Goal: Use online tool/utility: Utilize a website feature to perform a specific function

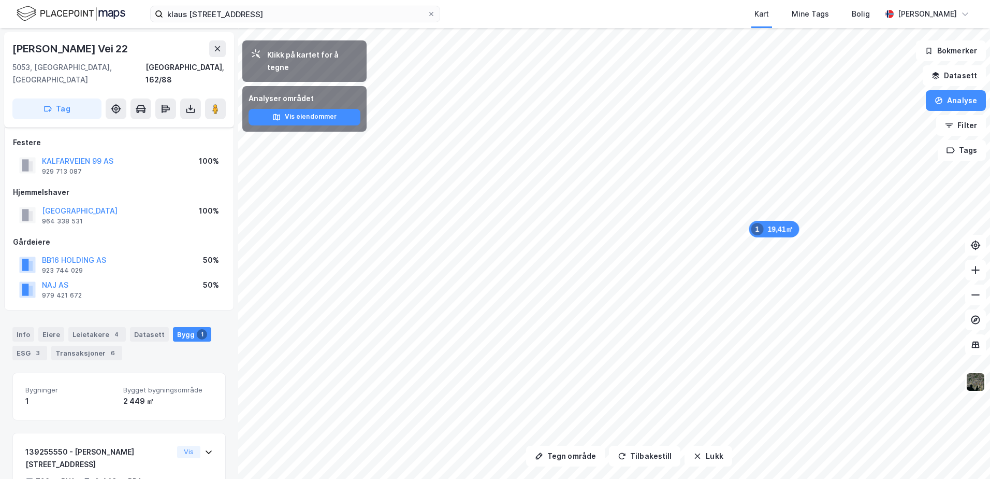
scroll to position [57, 0]
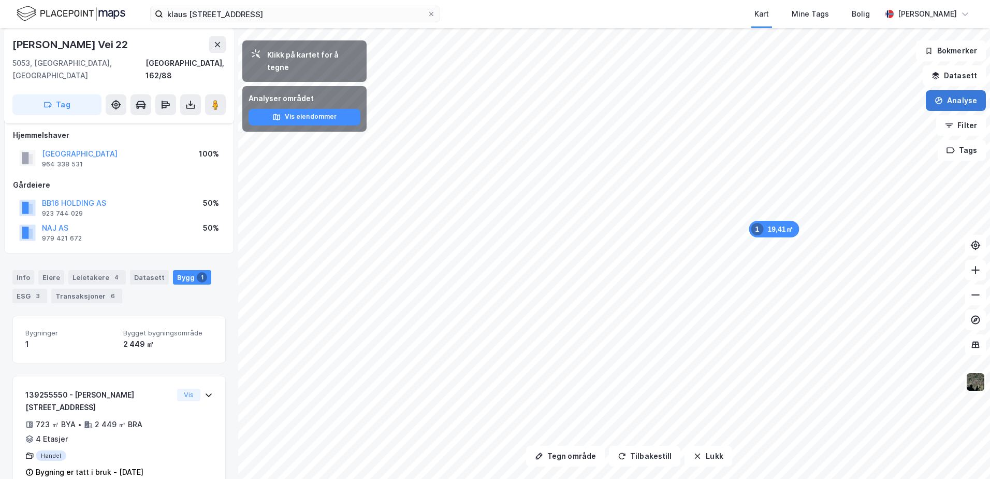
click at [955, 107] on button "Analyse" at bounding box center [956, 100] width 60 height 21
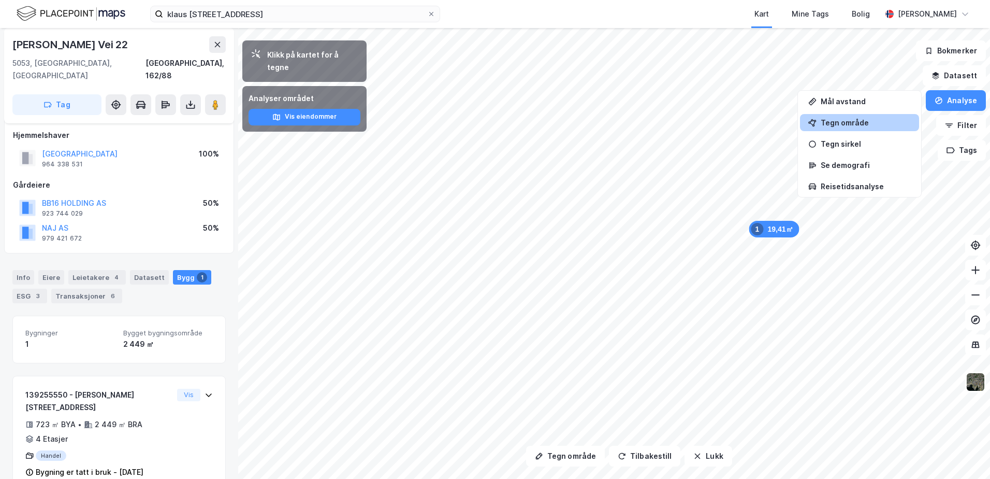
click at [874, 121] on div "Tegn område" at bounding box center [866, 122] width 90 height 9
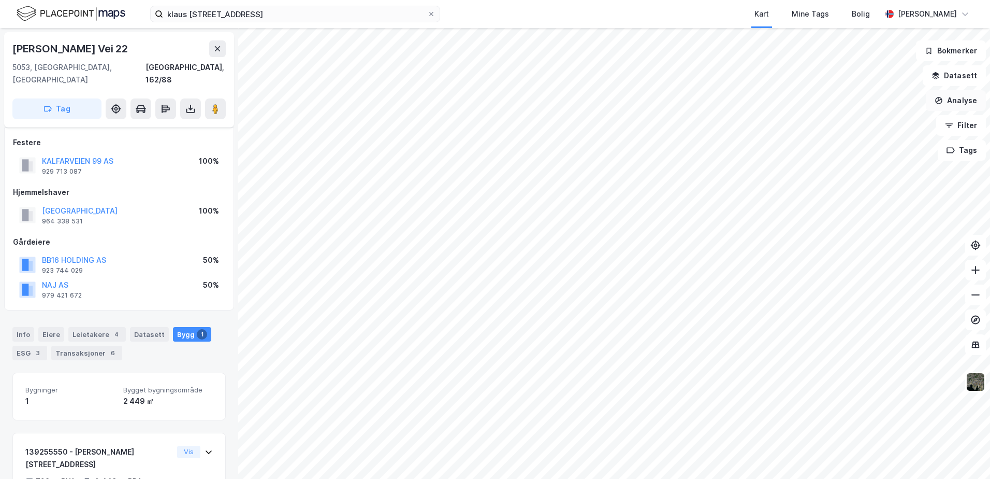
click at [966, 101] on button "Analyse" at bounding box center [956, 100] width 60 height 21
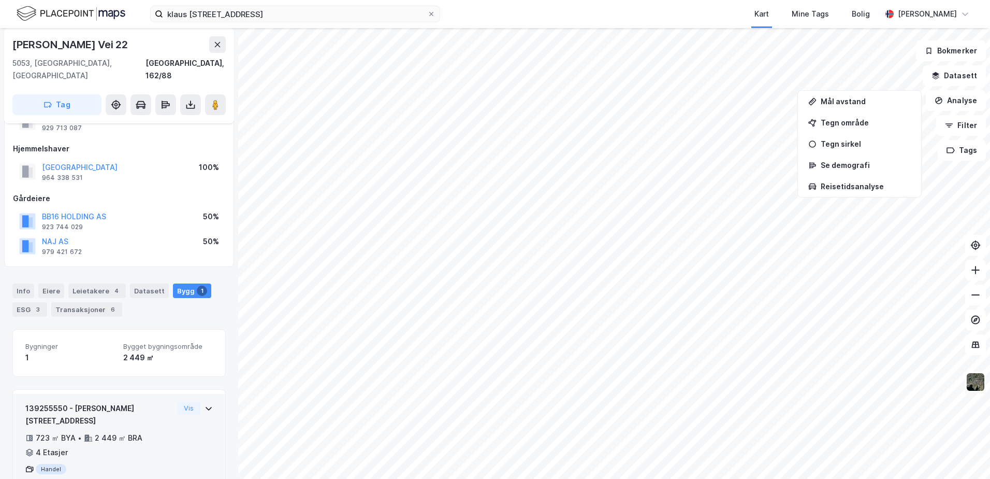
scroll to position [57, 0]
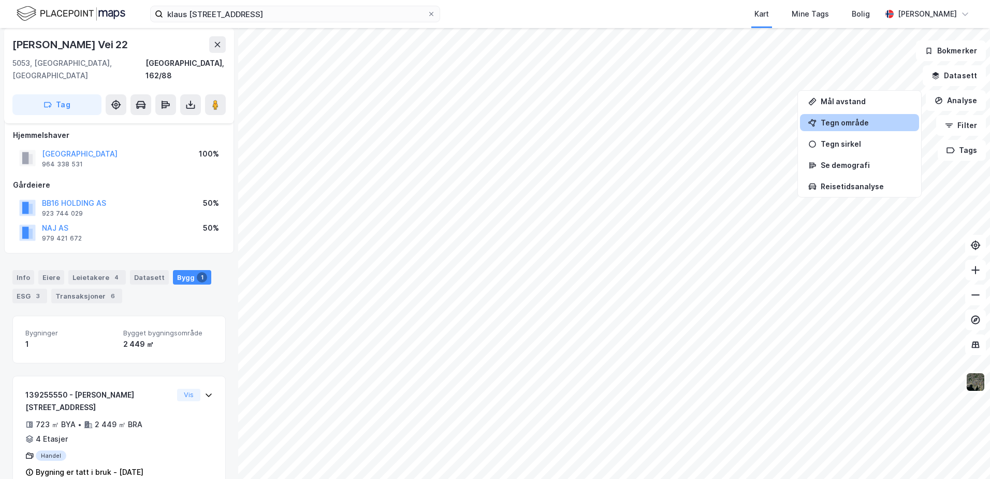
click at [849, 120] on div "Tegn område" at bounding box center [866, 122] width 90 height 9
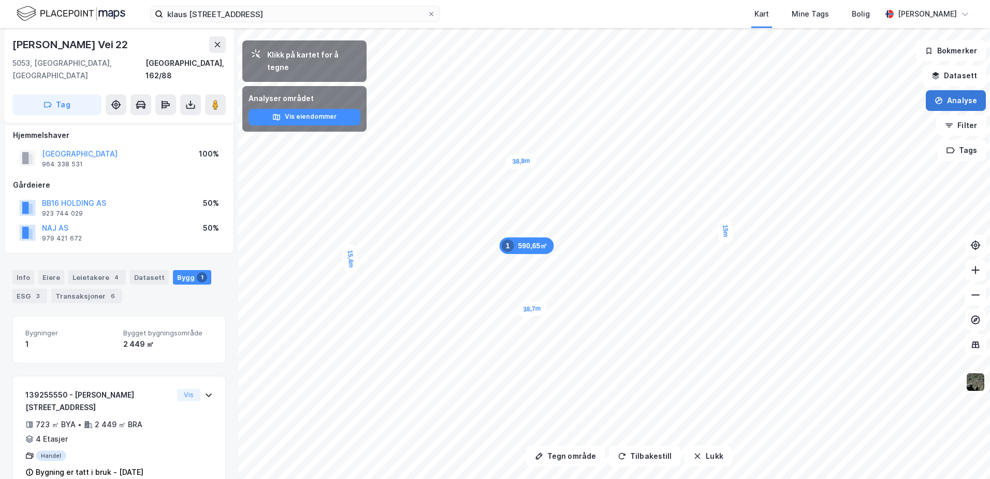
click at [942, 99] on icon "button" at bounding box center [939, 100] width 8 height 8
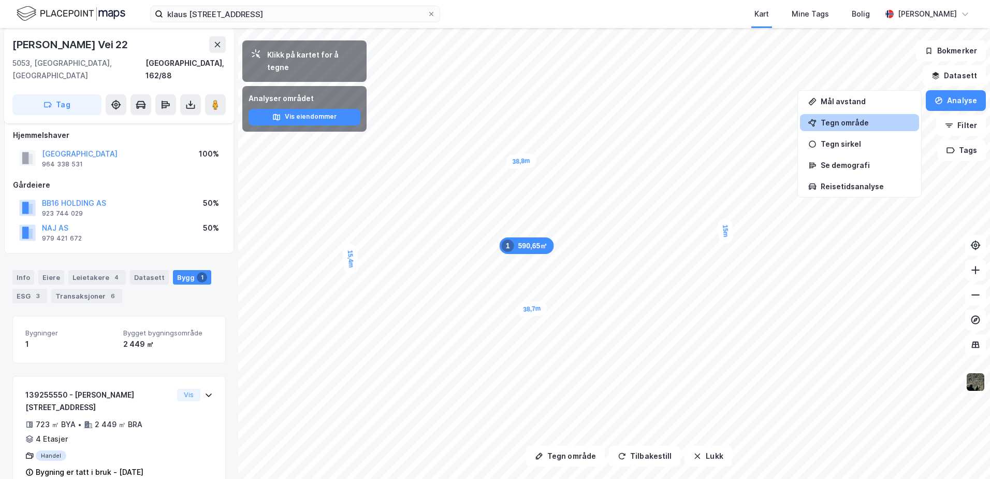
click at [873, 128] on div "Tegn område" at bounding box center [859, 122] width 119 height 17
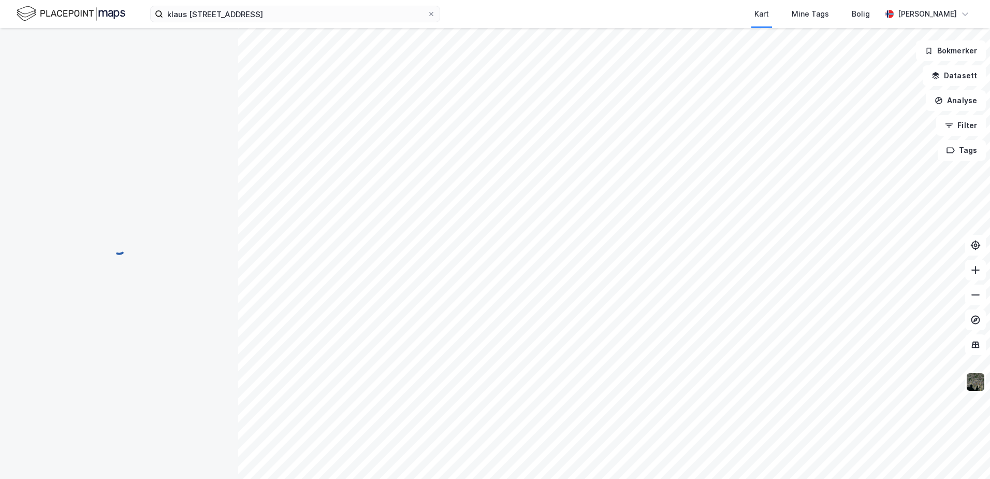
scroll to position [0, 0]
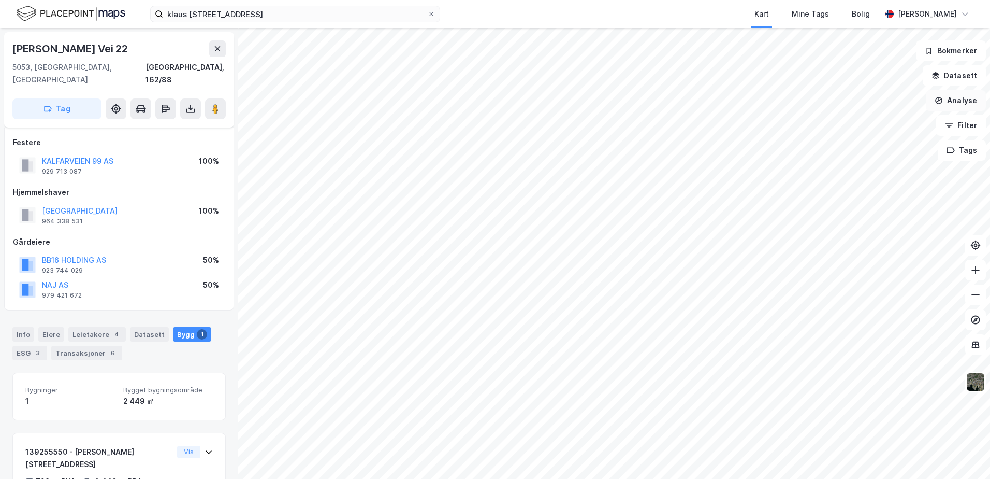
click at [952, 100] on button "Analyse" at bounding box center [956, 100] width 60 height 21
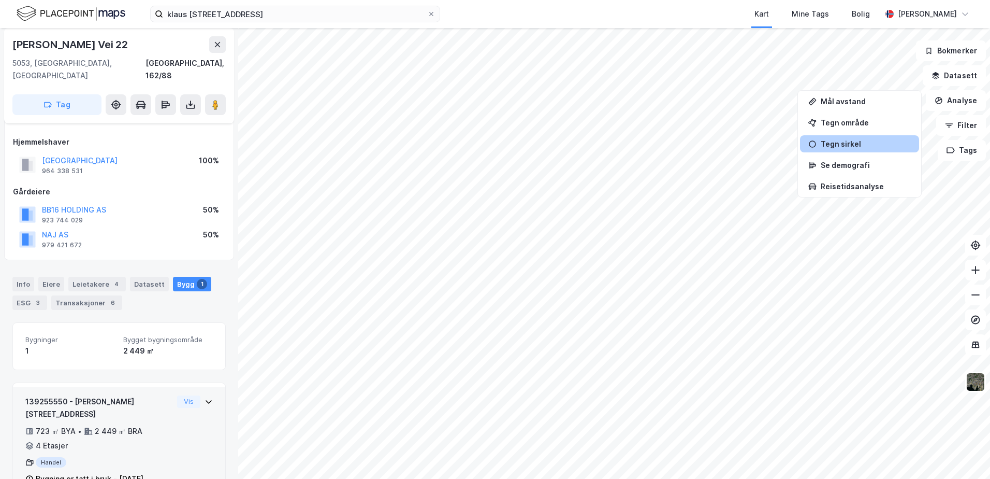
scroll to position [57, 0]
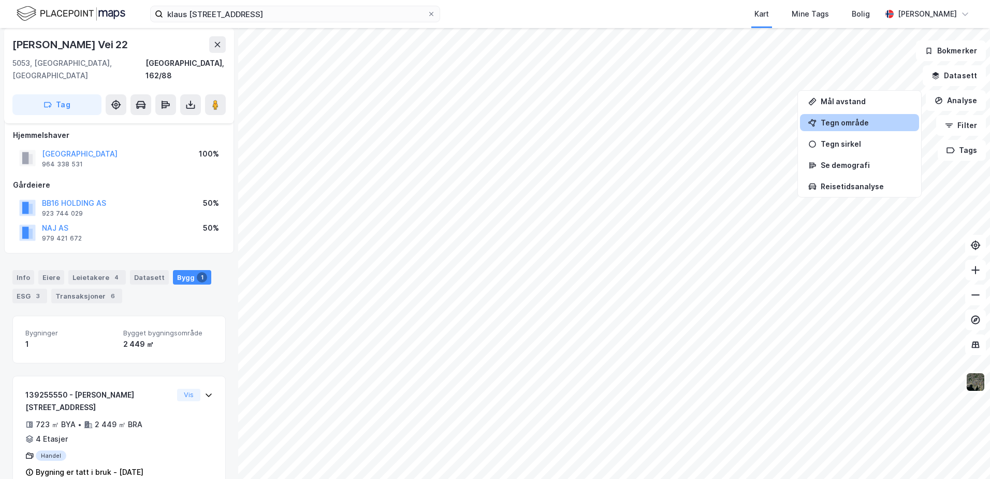
click at [834, 116] on div "Tegn område" at bounding box center [859, 122] width 119 height 17
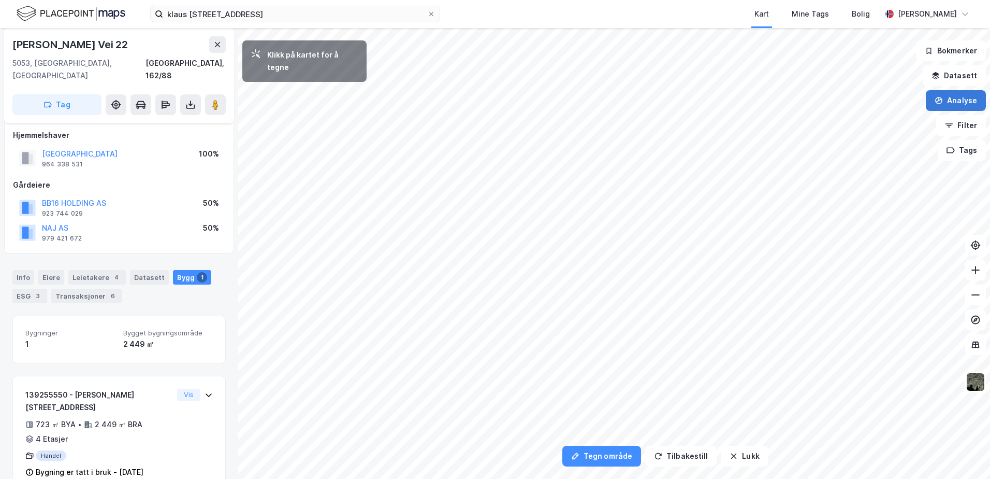
click at [951, 94] on button "Analyse" at bounding box center [956, 100] width 60 height 21
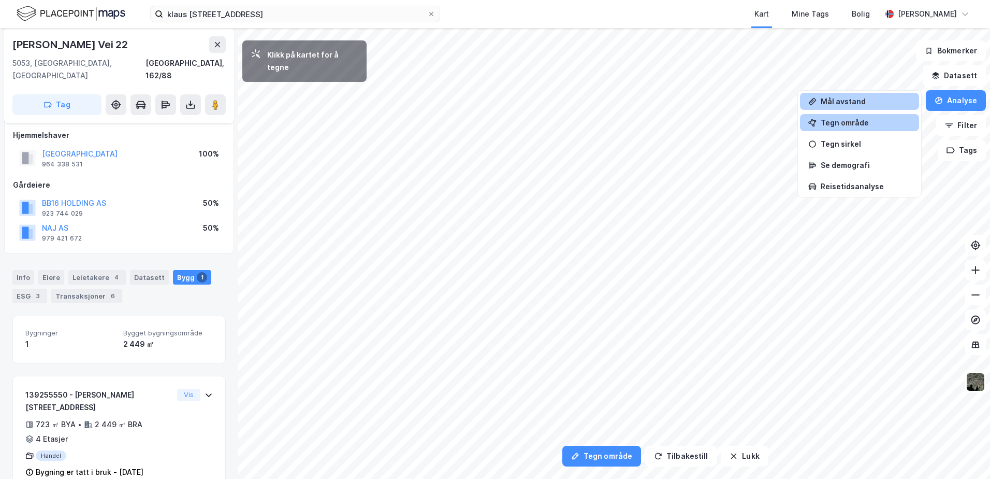
click at [876, 99] on div "Mål avstand" at bounding box center [866, 101] width 90 height 9
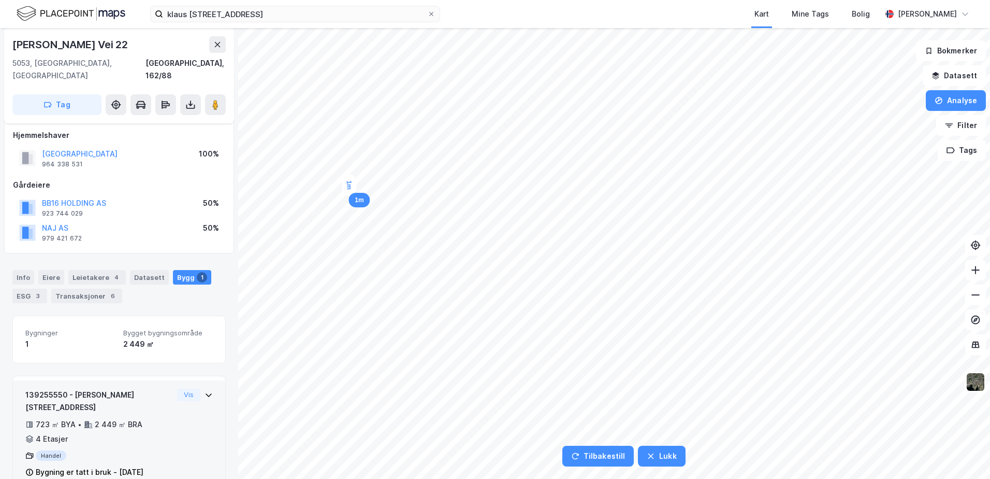
click at [349, 190] on div "1m" at bounding box center [349, 185] width 16 height 22
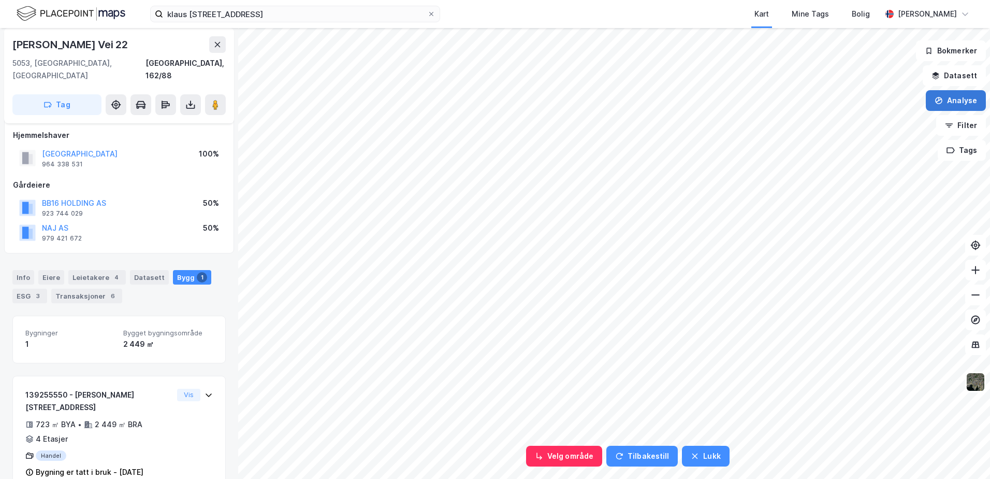
click at [961, 98] on button "Analyse" at bounding box center [956, 100] width 60 height 21
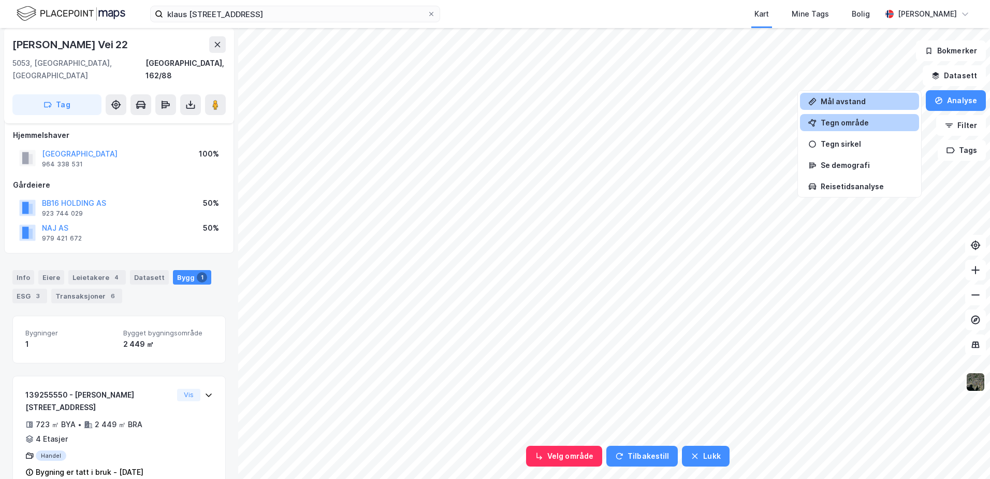
click at [842, 126] on div "Tegn område" at bounding box center [866, 122] width 90 height 9
